Goal: Task Accomplishment & Management: Manage account settings

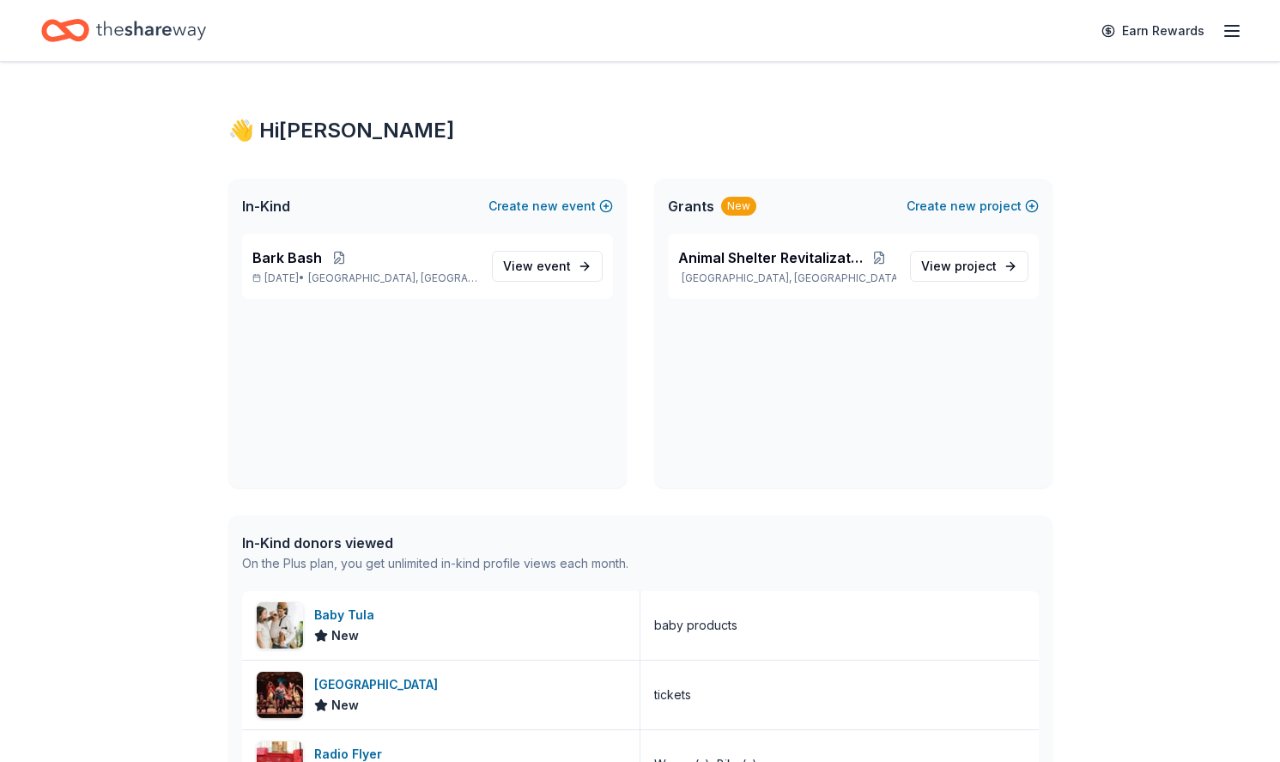
scroll to position [10, 0]
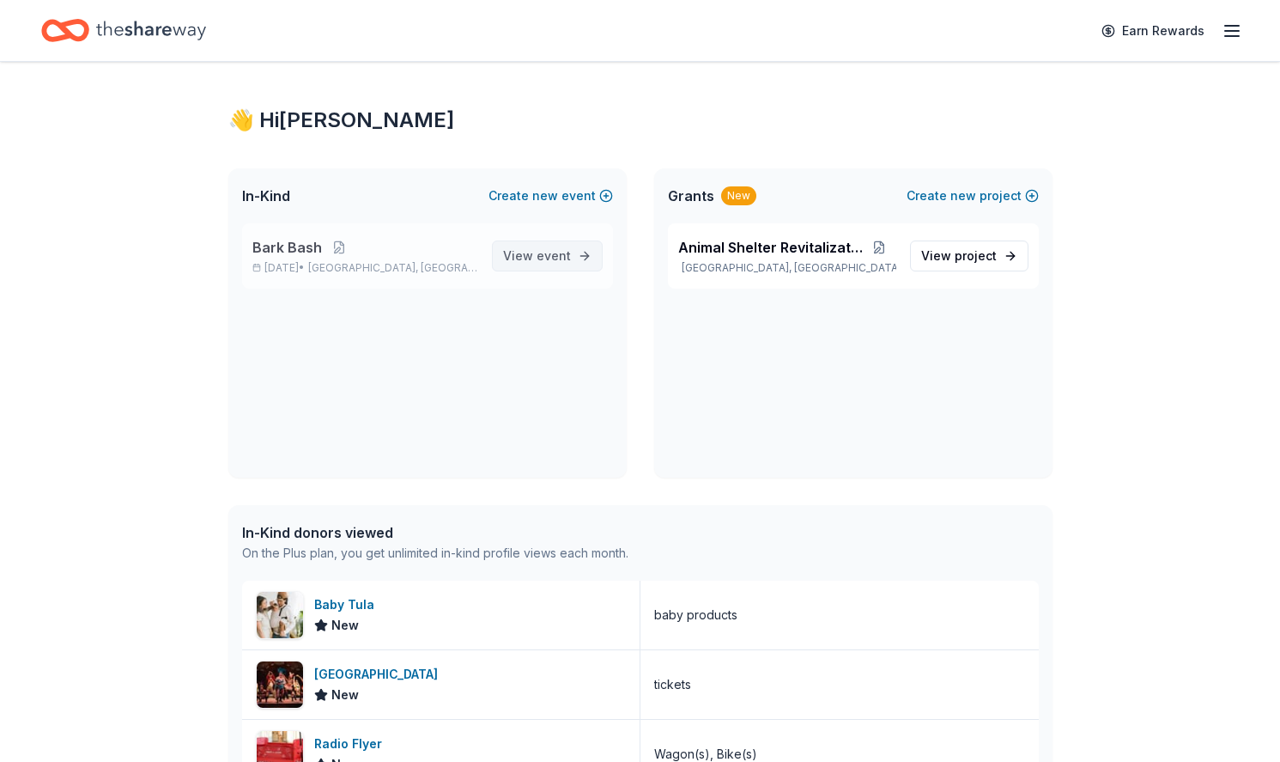
click at [530, 254] on span "View event" at bounding box center [537, 256] width 68 height 21
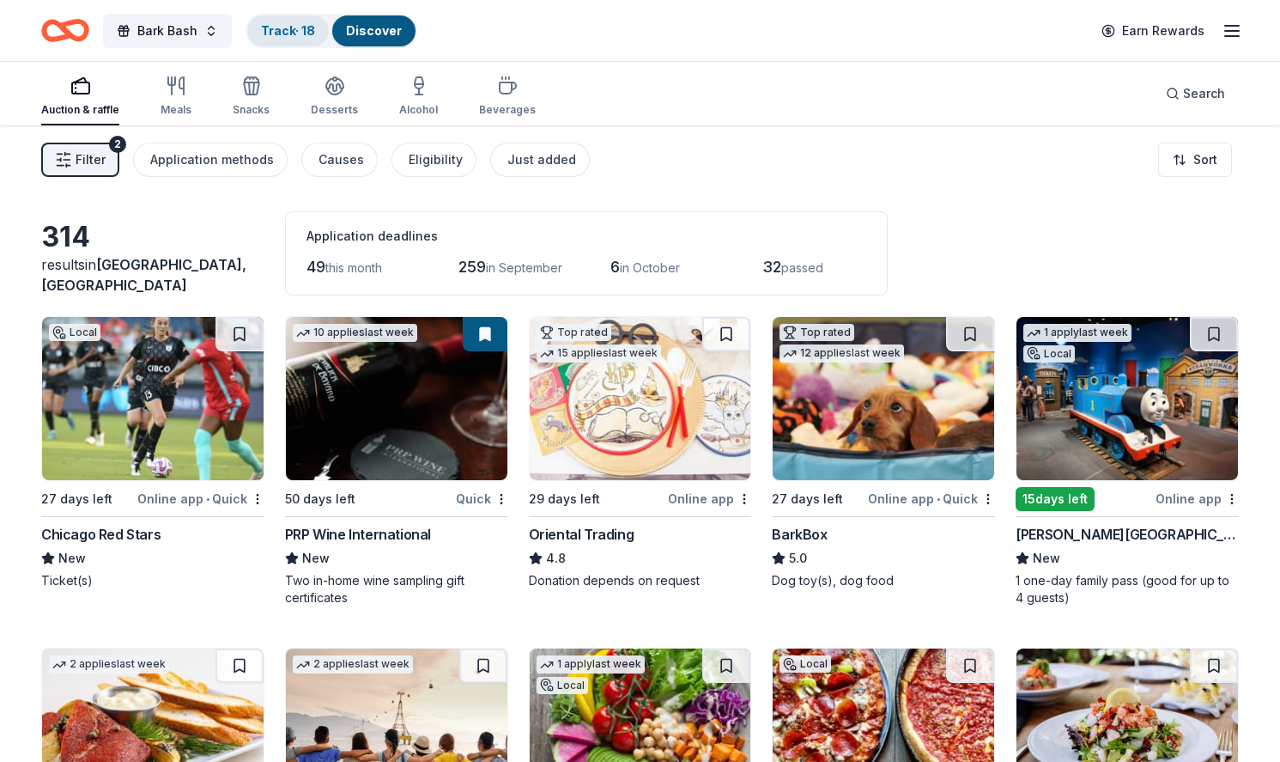
click at [299, 40] on div "Track · 18" at bounding box center [288, 30] width 82 height 31
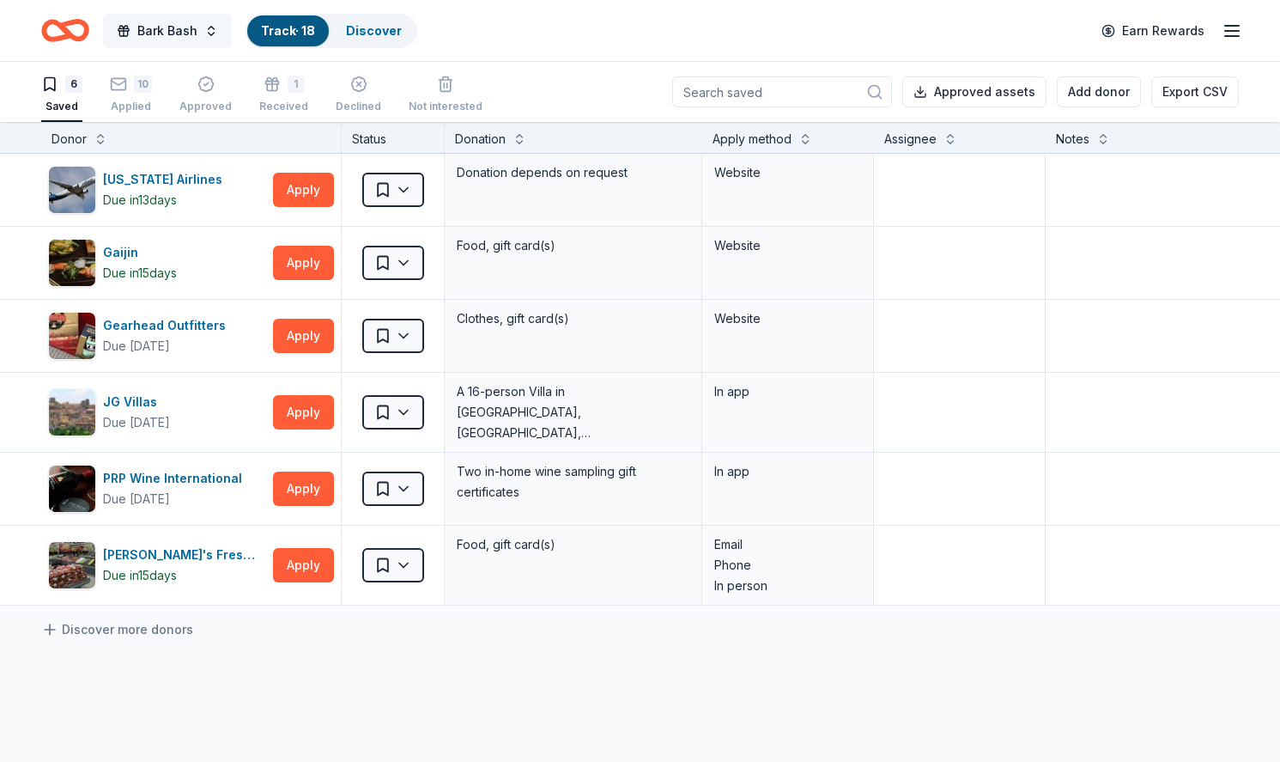
click at [215, 34] on button "Bark Bash" at bounding box center [167, 31] width 129 height 34
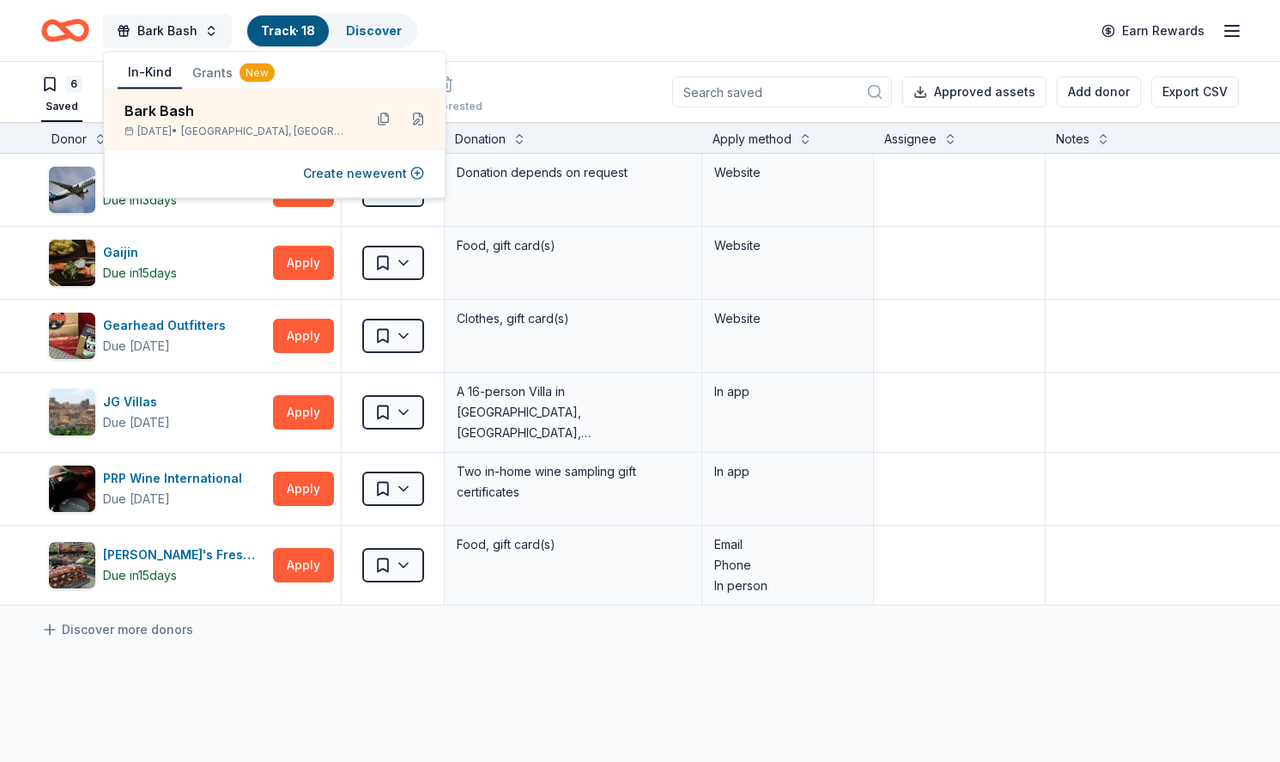
click at [215, 34] on button "Bark Bash" at bounding box center [167, 31] width 129 height 34
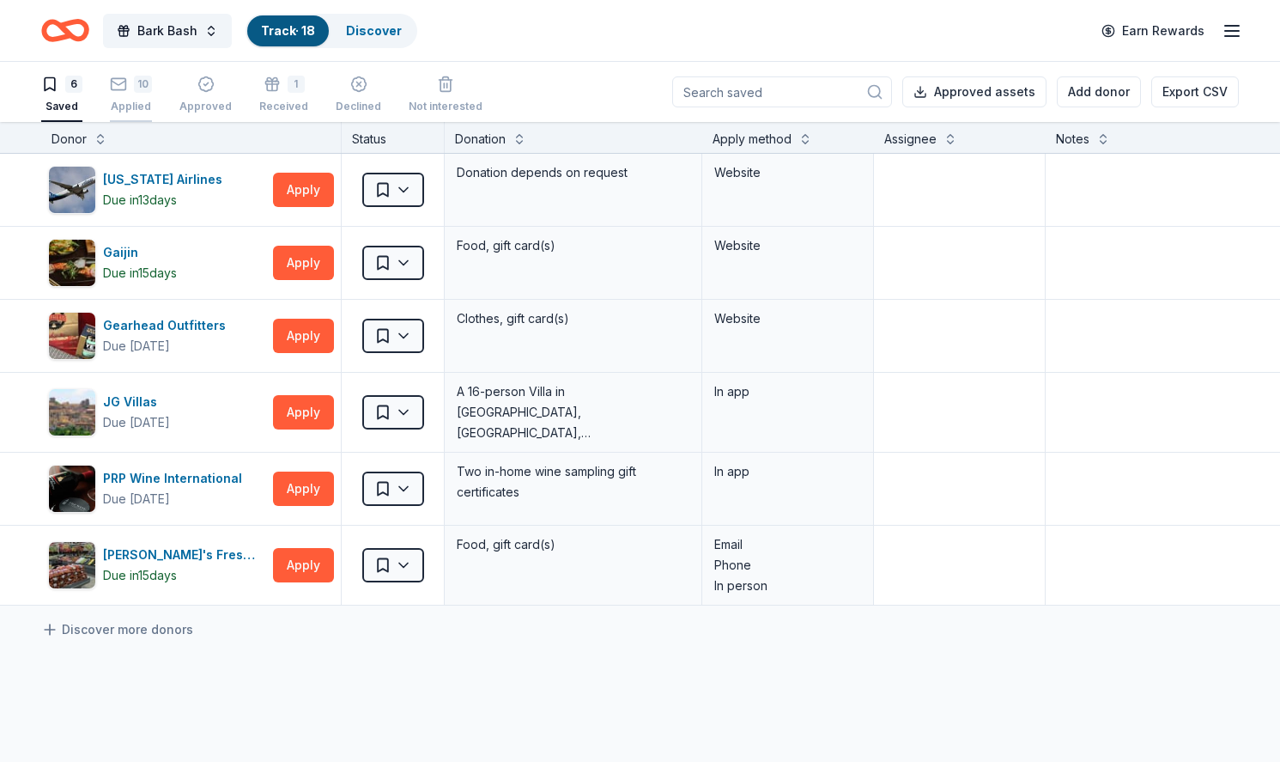
click at [117, 100] on div "10 Applied" at bounding box center [131, 95] width 42 height 38
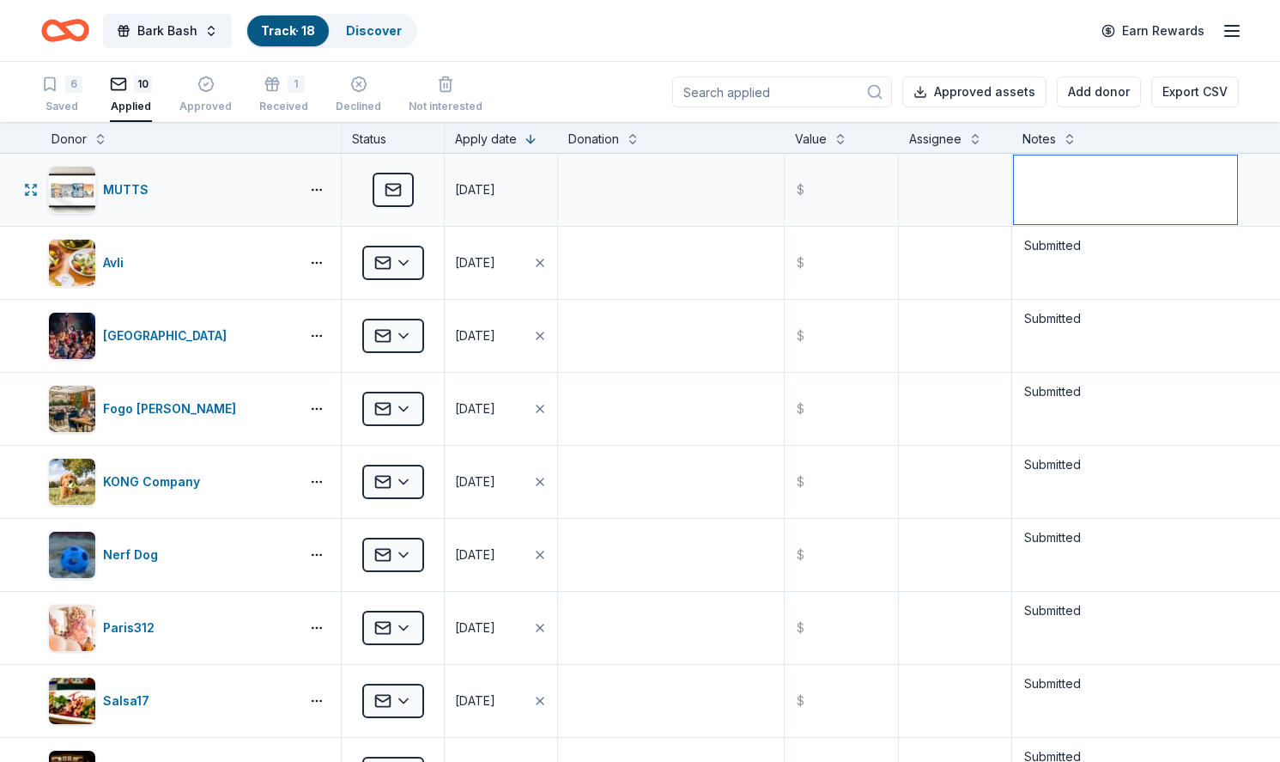
click at [1141, 186] on textarea at bounding box center [1125, 189] width 223 height 69
type textarea "Email from [PERSON_NAME] @ MUTTS; completed new submission on their website [DA…"
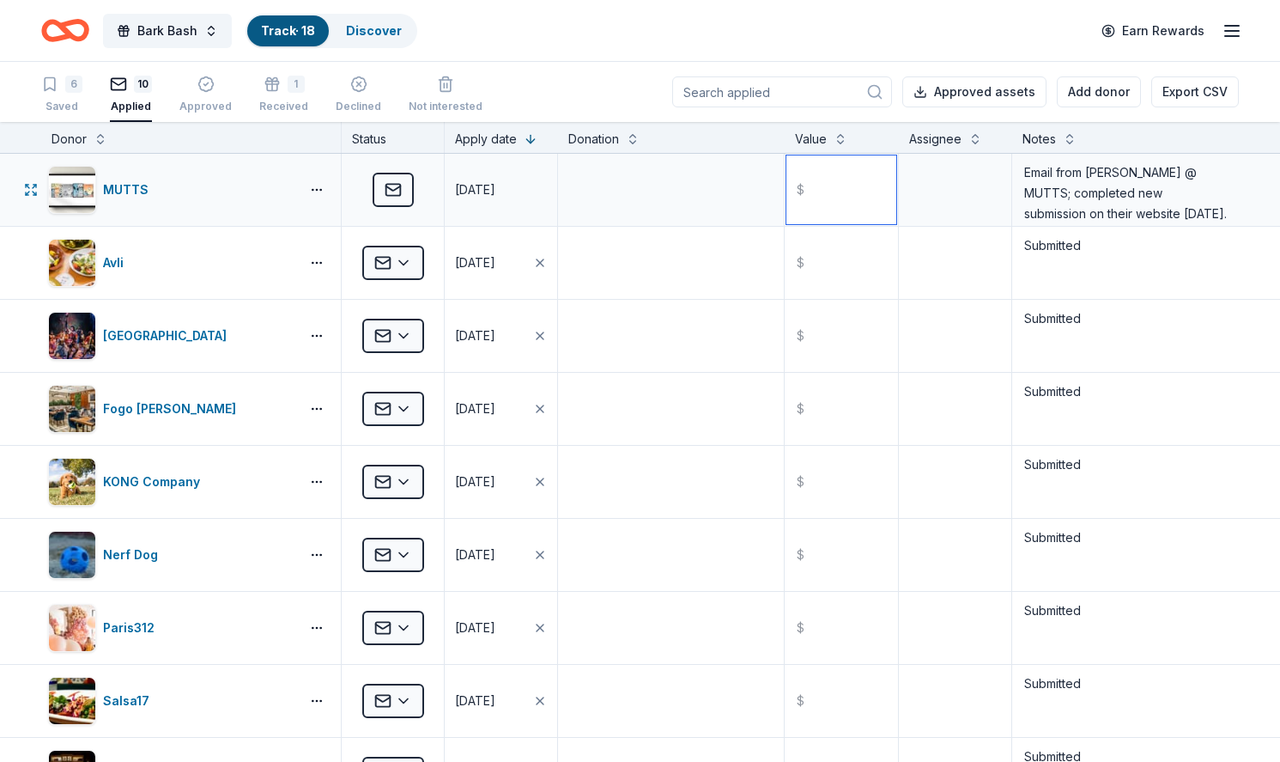
click at [860, 203] on input "text" at bounding box center [841, 189] width 109 height 69
type input "150"
